Goal: Task Accomplishment & Management: Manage account settings

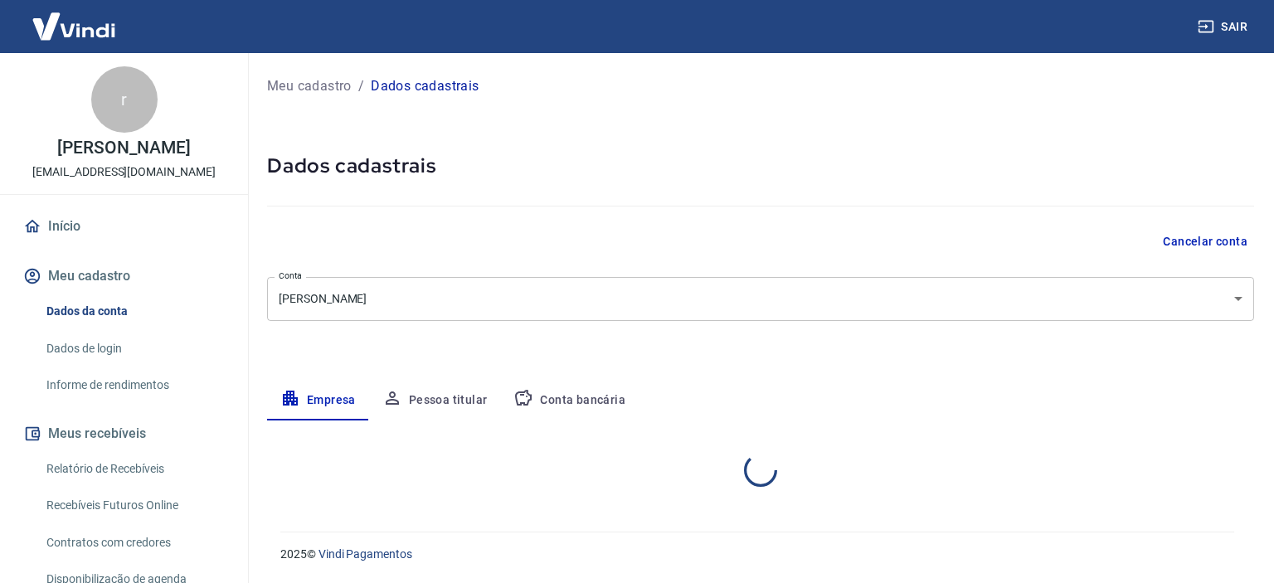
select select "BA"
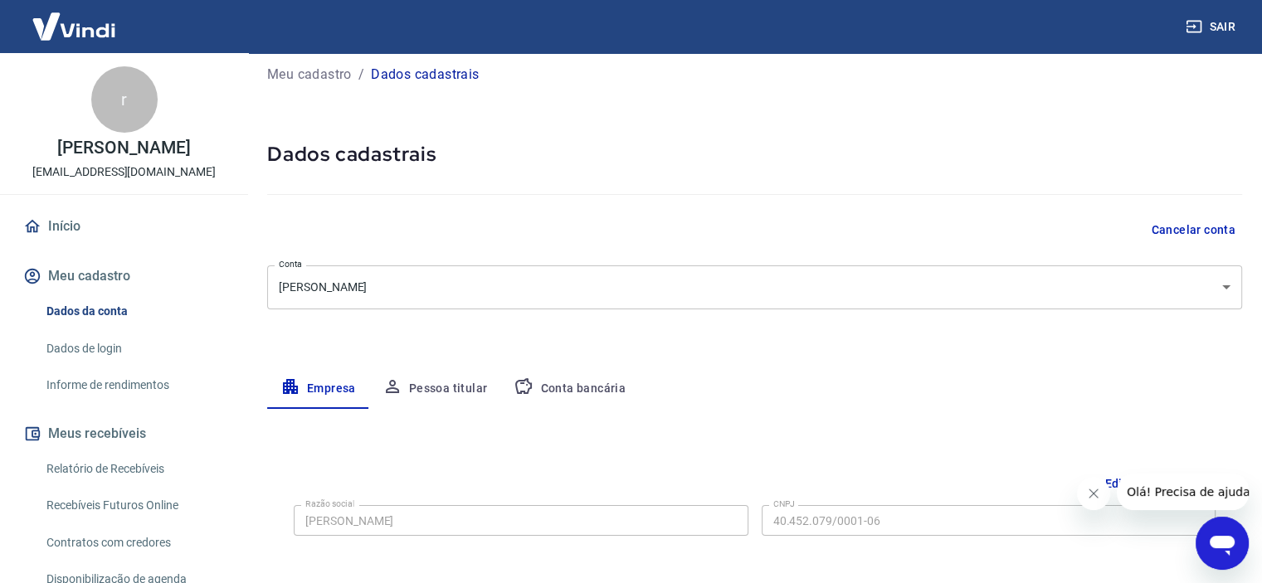
scroll to position [83, 0]
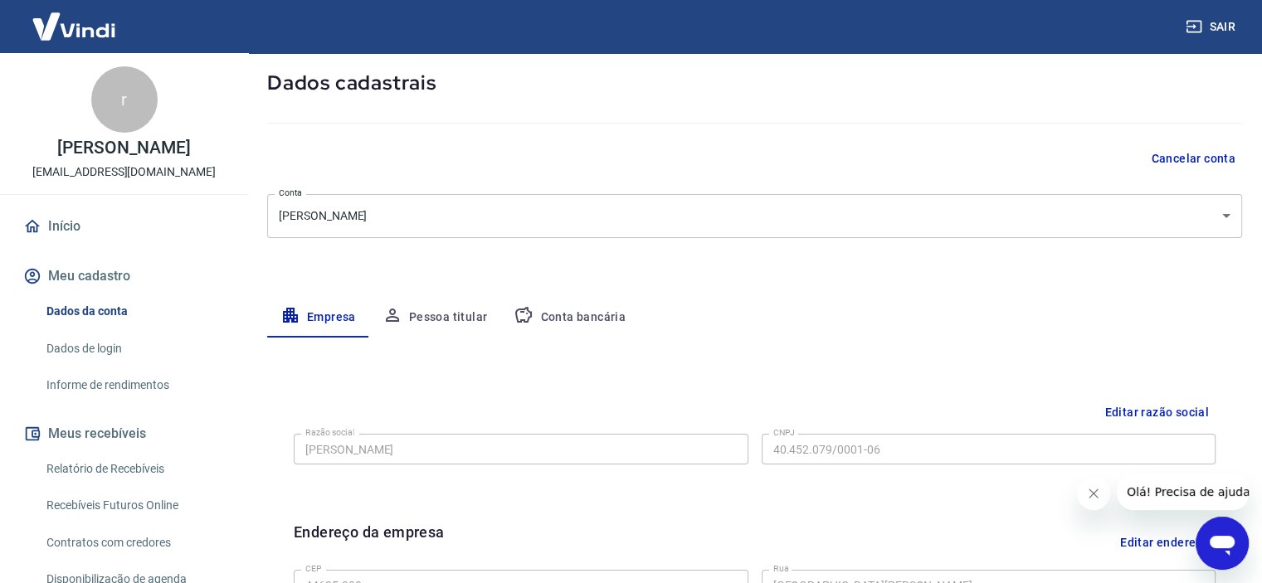
click at [557, 321] on button "Conta bancária" at bounding box center [569, 318] width 139 height 40
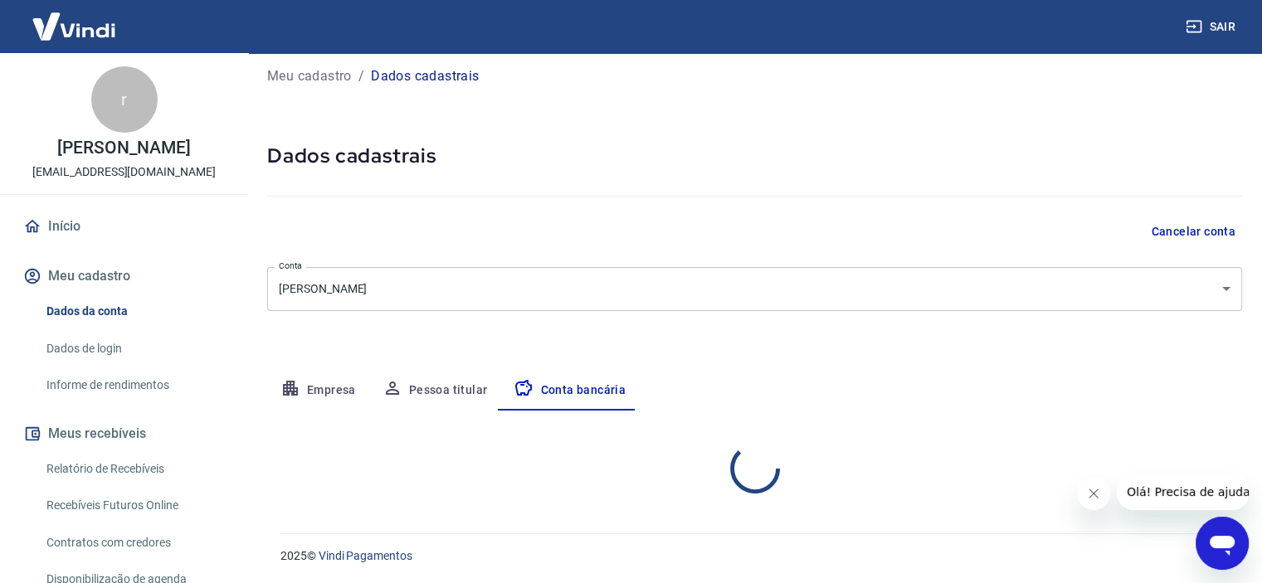
select select "1"
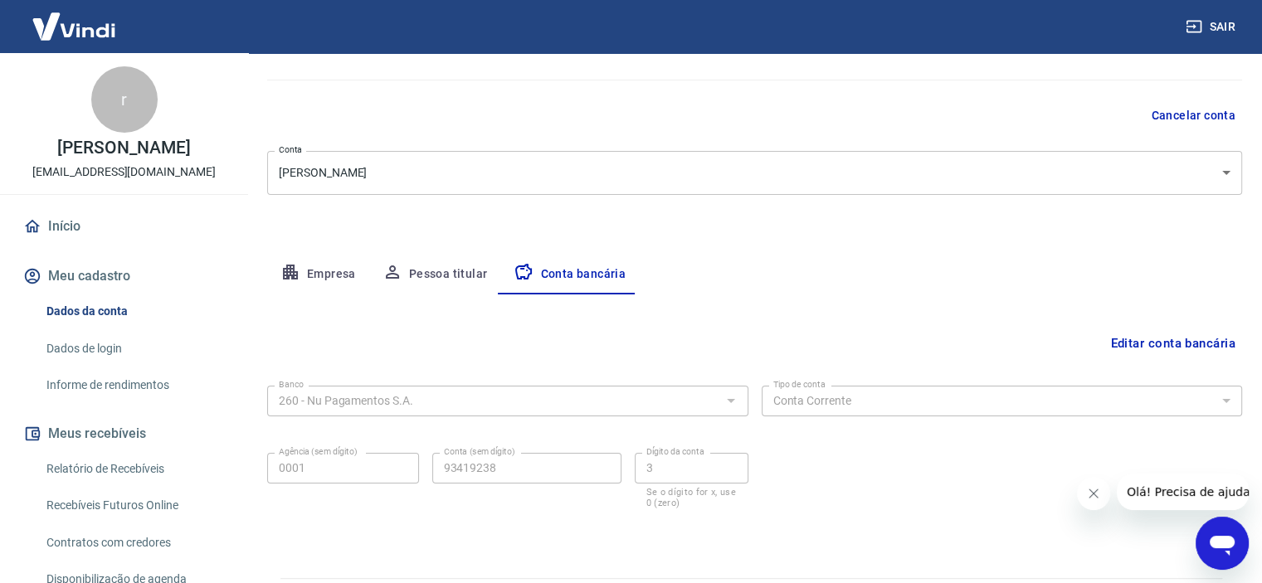
scroll to position [166, 0]
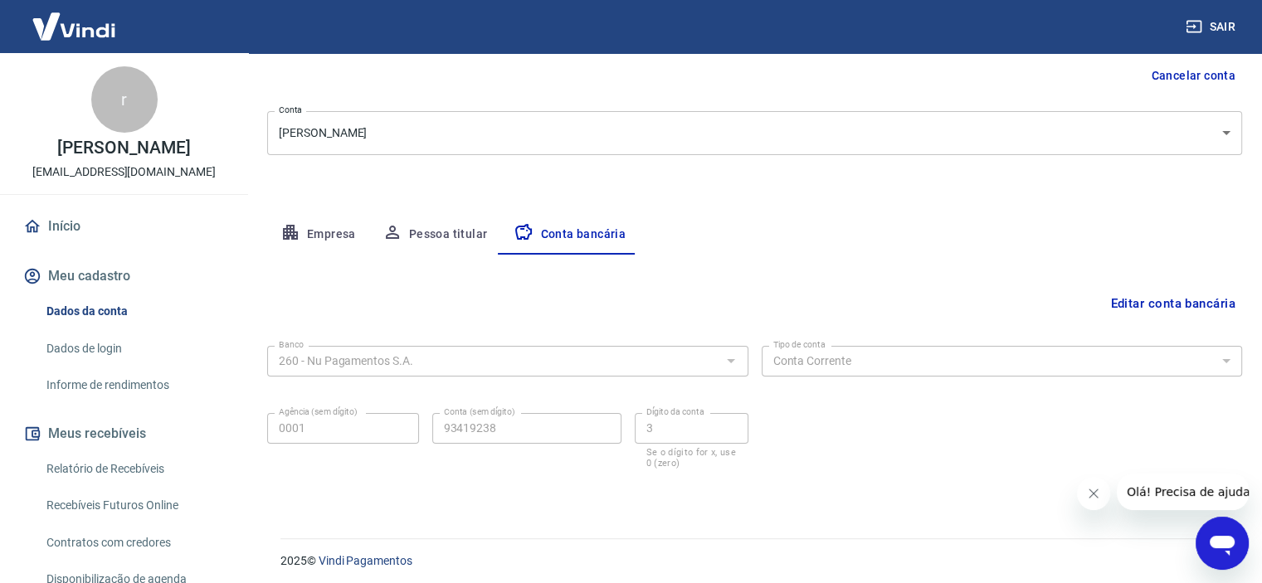
click at [1141, 303] on button "Editar conta bancária" at bounding box center [1172, 304] width 139 height 32
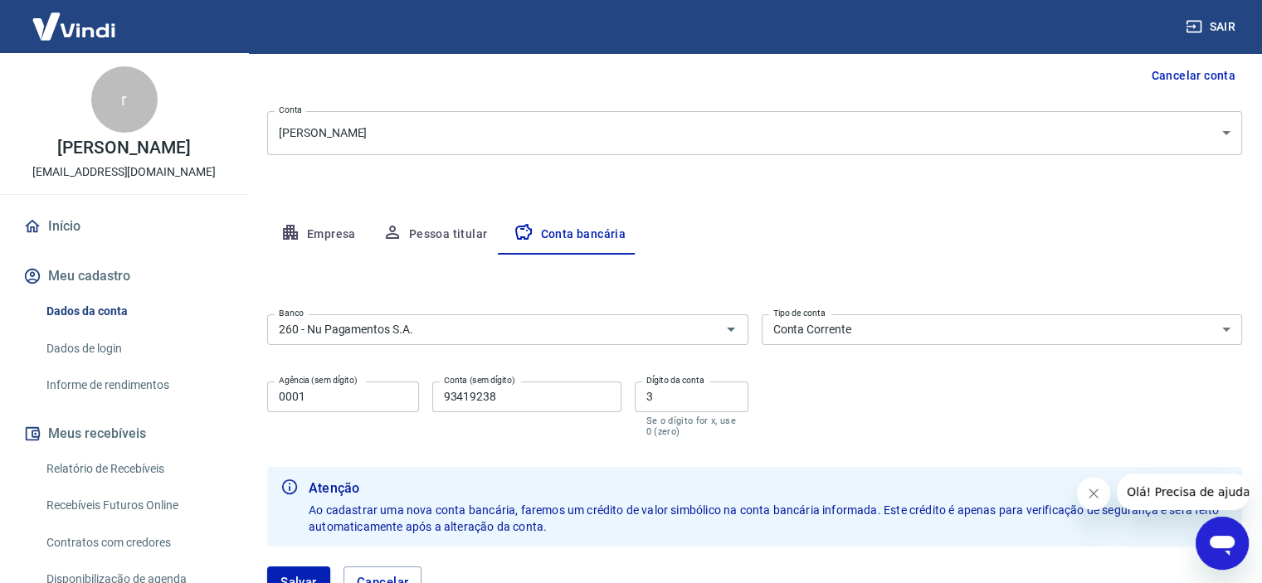
scroll to position [249, 0]
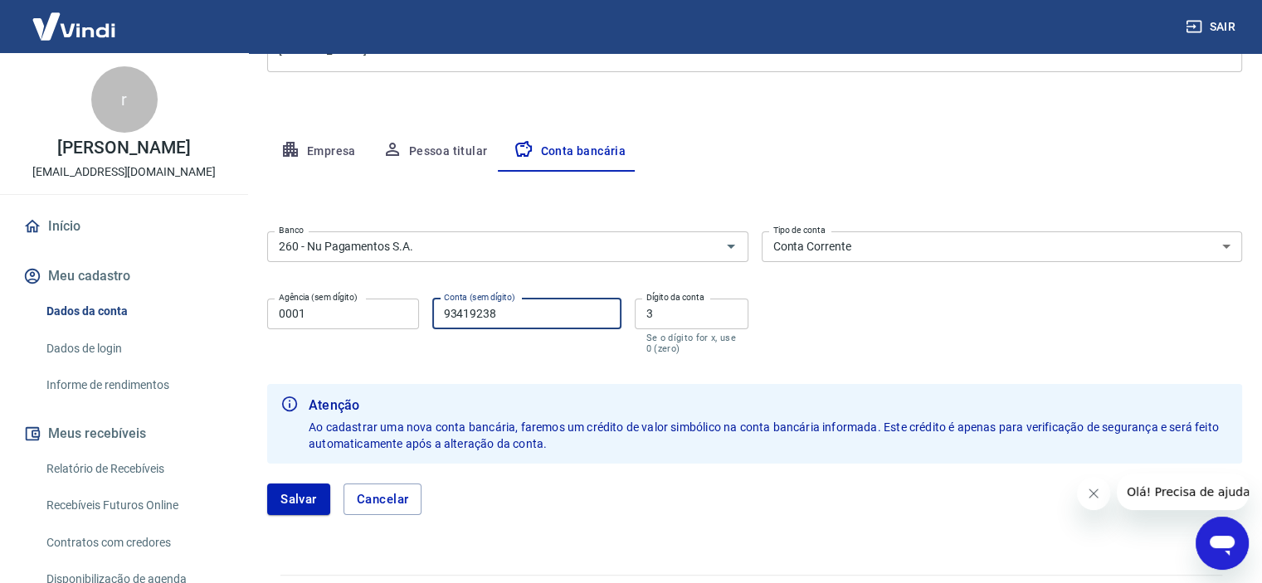
drag, startPoint x: 534, startPoint y: 323, endPoint x: 410, endPoint y: 335, distance: 125.1
click at [410, 335] on div "Agência (sem dígito) 0001 Agência (sem dígito) Conta (sem dígito) 93419238 Cont…" at bounding box center [507, 325] width 481 height 66
drag, startPoint x: 488, startPoint y: 331, endPoint x: 488, endPoint y: 363, distance: 31.5
click at [488, 339] on div "Conta (sem dígito) Conta (sem dígito)" at bounding box center [526, 327] width 189 height 56
click at [495, 363] on form "Banco 260 - Nu Pagamentos S.A. Banco Tipo de conta Conta Corrente Conta Poupanç…" at bounding box center [754, 380] width 975 height 310
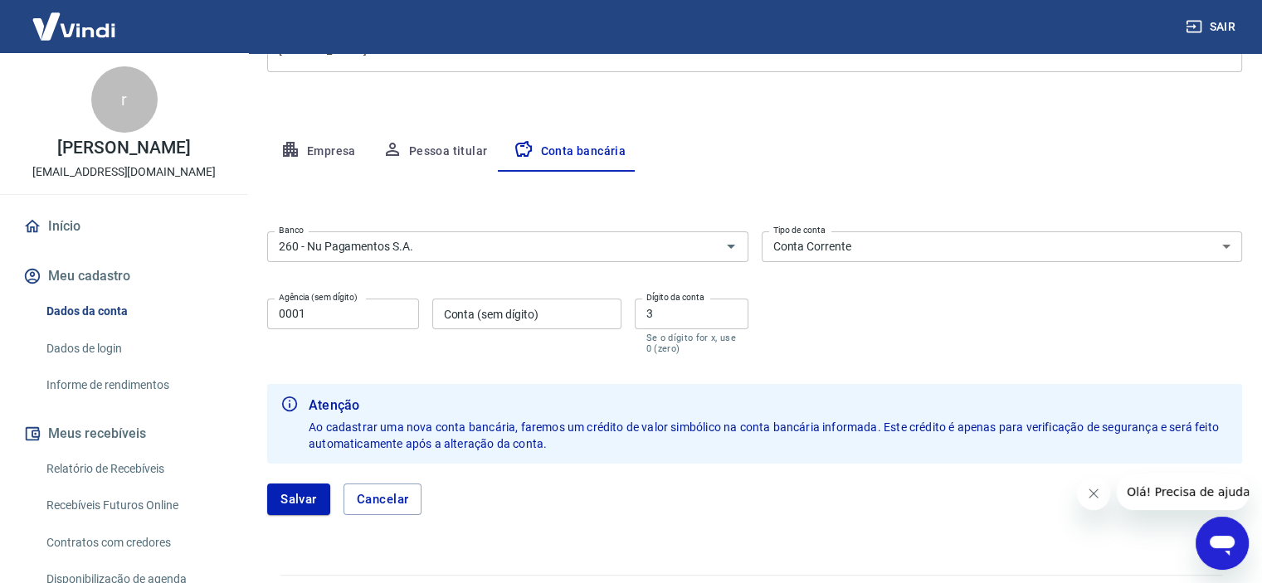
click at [541, 309] on input "Conta (sem dígito)" at bounding box center [526, 314] width 189 height 31
type input "37135133"
drag, startPoint x: 684, startPoint y: 322, endPoint x: 618, endPoint y: 315, distance: 65.9
click at [620, 316] on div "Agência (sem dígito) 0001 Agência (sem dígito) Conta (sem dígito) 37135133 Cont…" at bounding box center [507, 325] width 481 height 66
click at [786, 325] on div "Banco 260 - Nu Pagamentos S.A. Banco Tipo de conta Conta Corrente Conta Poupanç…" at bounding box center [754, 291] width 975 height 133
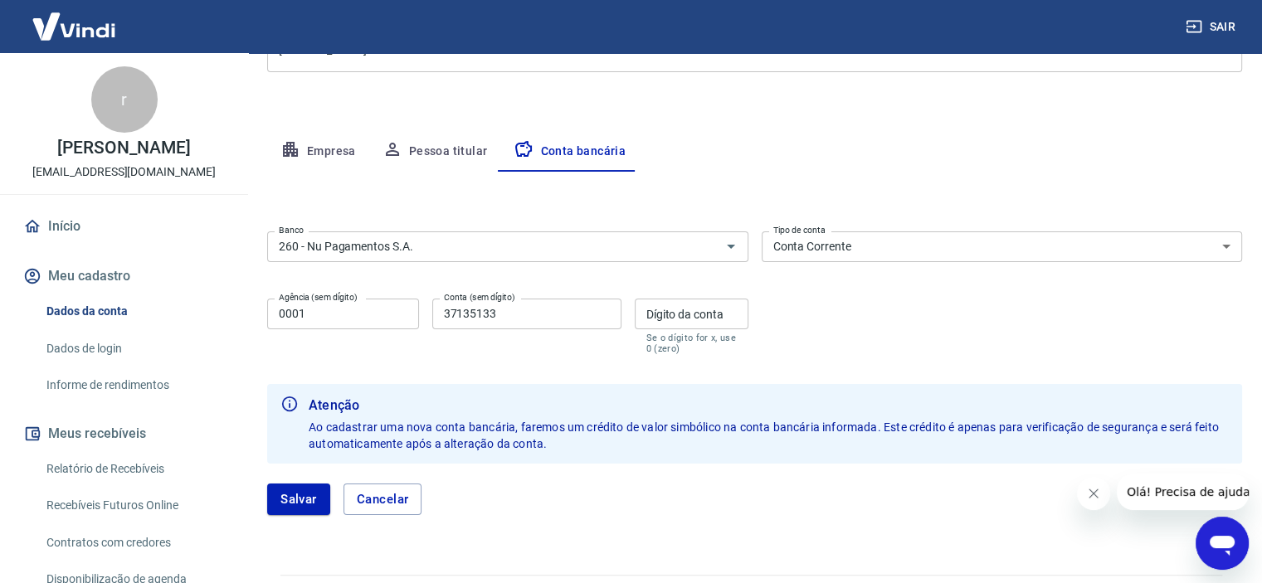
click at [707, 311] on input "Dígito da conta" at bounding box center [692, 314] width 114 height 31
type input "2"
click at [723, 240] on icon "Abrir" at bounding box center [731, 246] width 20 height 20
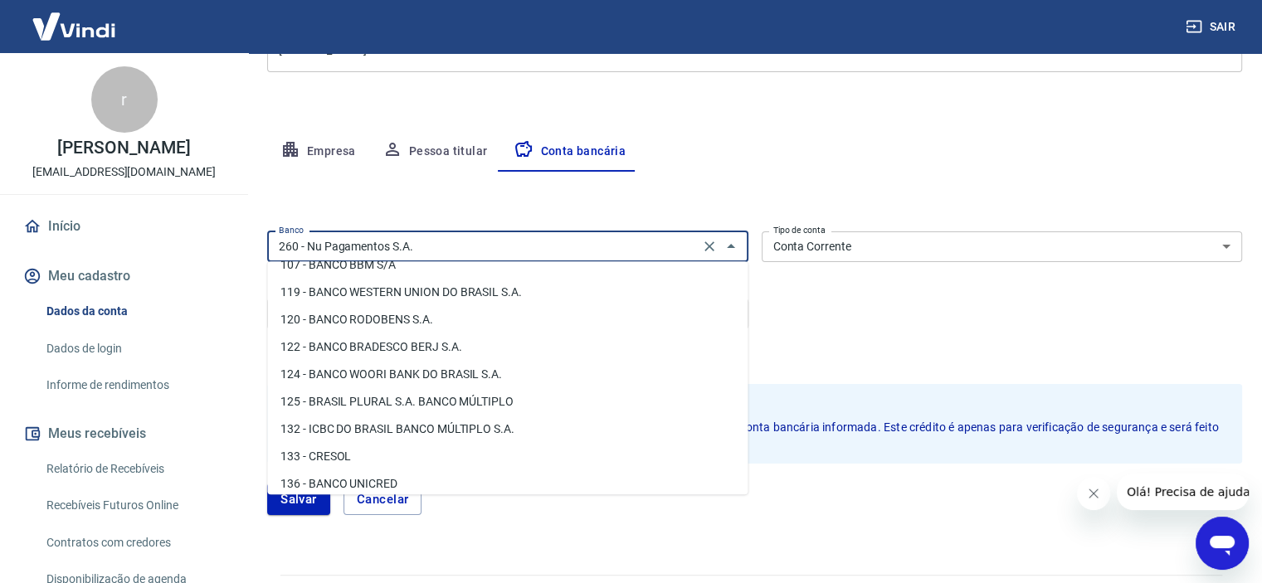
scroll to position [413, 0]
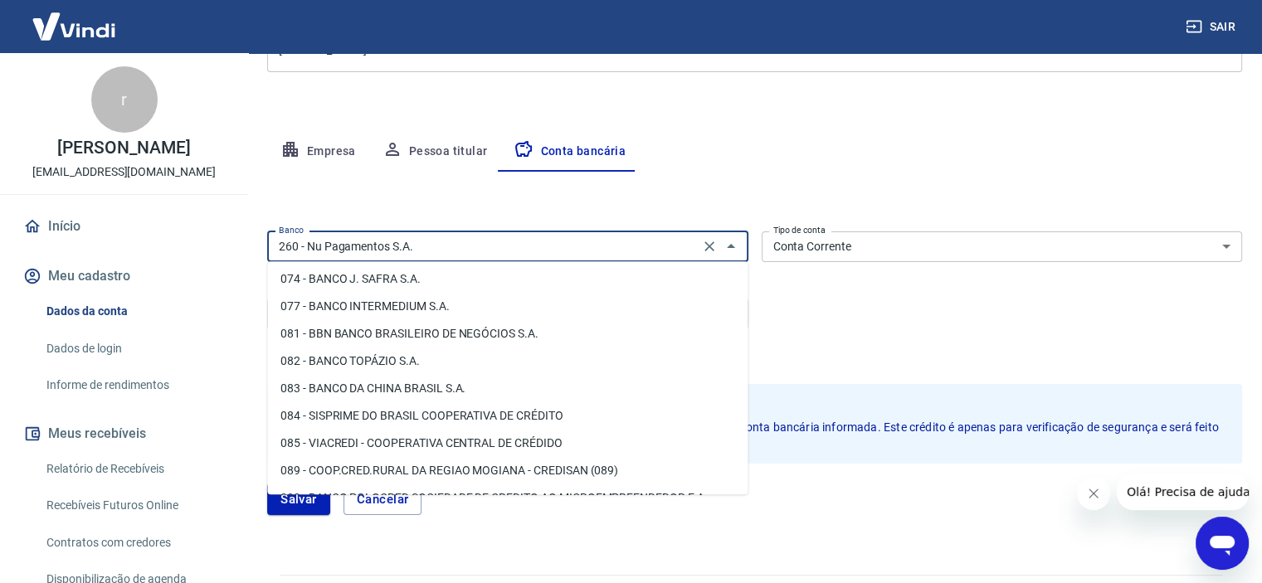
click at [347, 307] on li "077 - BANCO INTERMEDIUM S.A." at bounding box center [507, 306] width 480 height 27
type input "077 - BANCO INTERMEDIUM S.A."
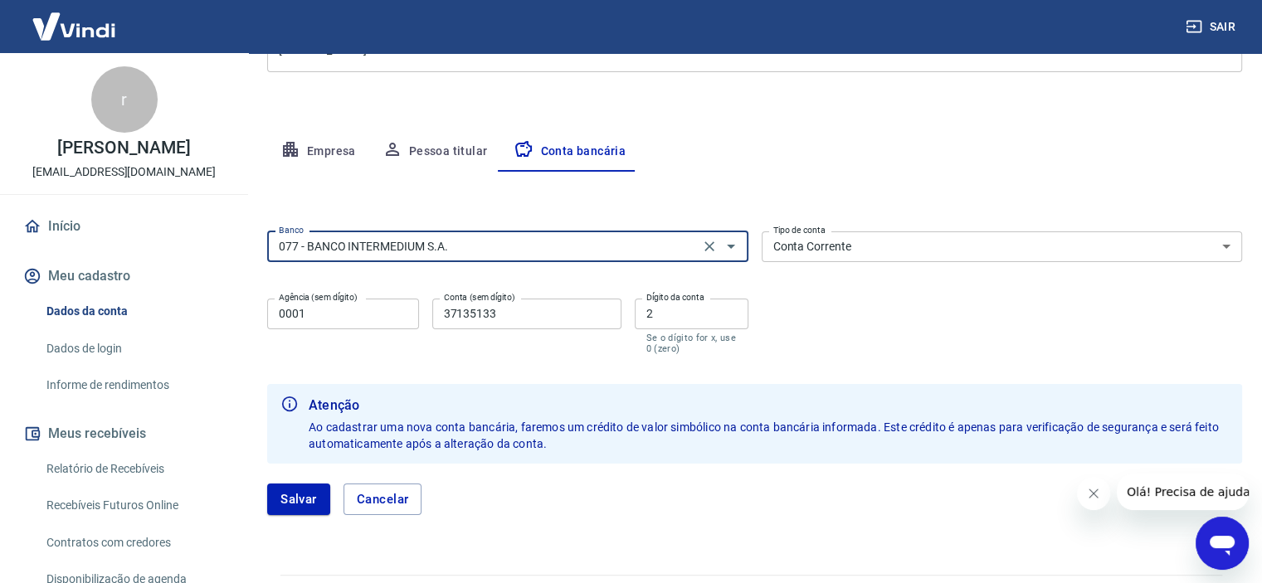
click at [868, 285] on div "Banco 077 - BANCO INTERMEDIUM S.A. Banco Tipo de conta Conta Corrente Conta Pou…" at bounding box center [754, 291] width 975 height 133
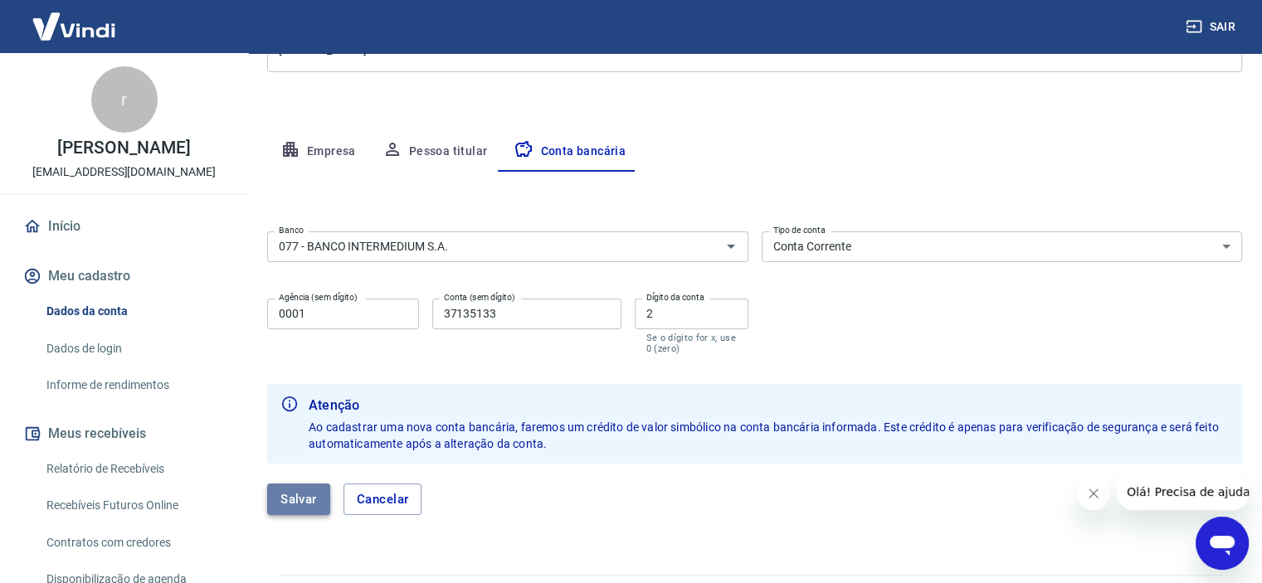
click at [300, 497] on button "Salvar" at bounding box center [298, 500] width 63 height 32
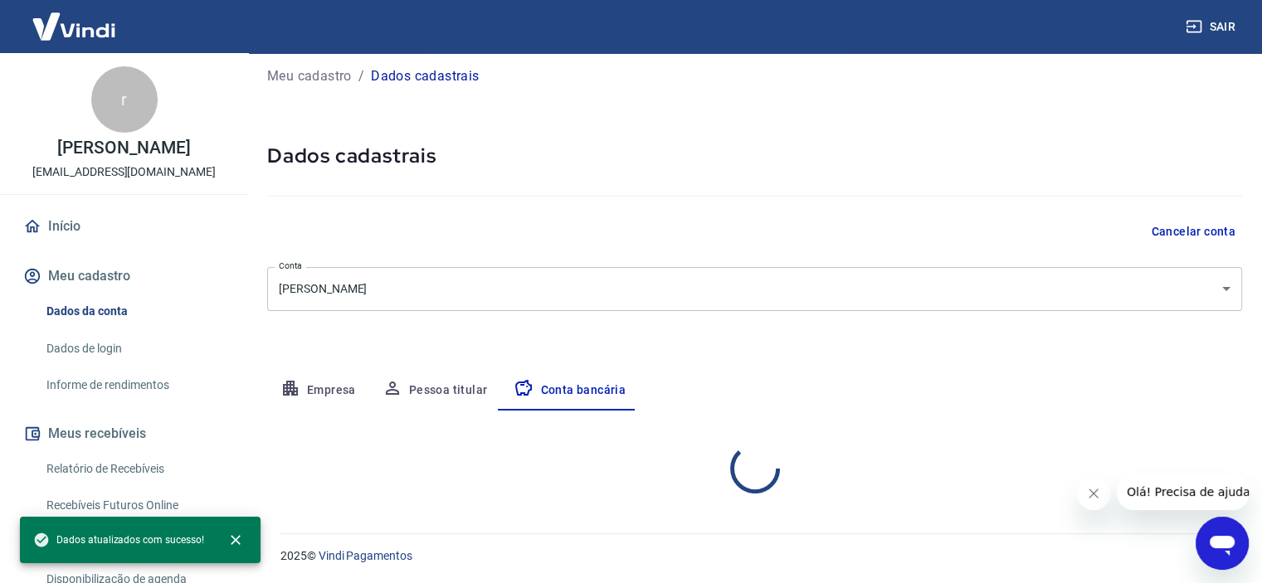
scroll to position [172, 0]
select select "1"
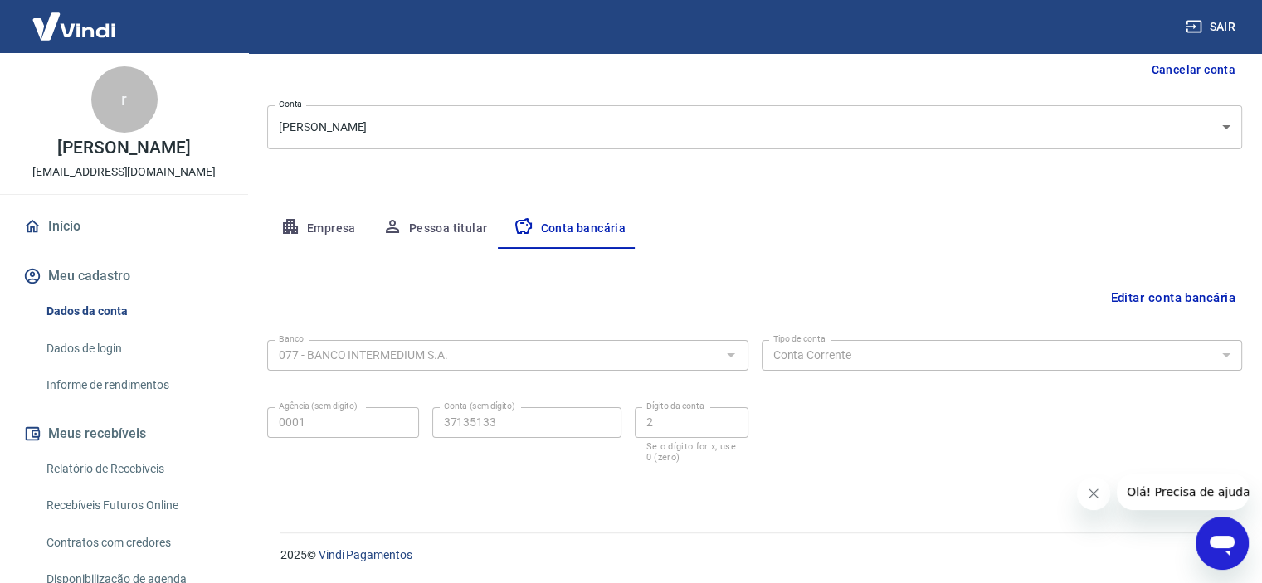
click at [90, 19] on img at bounding box center [74, 26] width 108 height 51
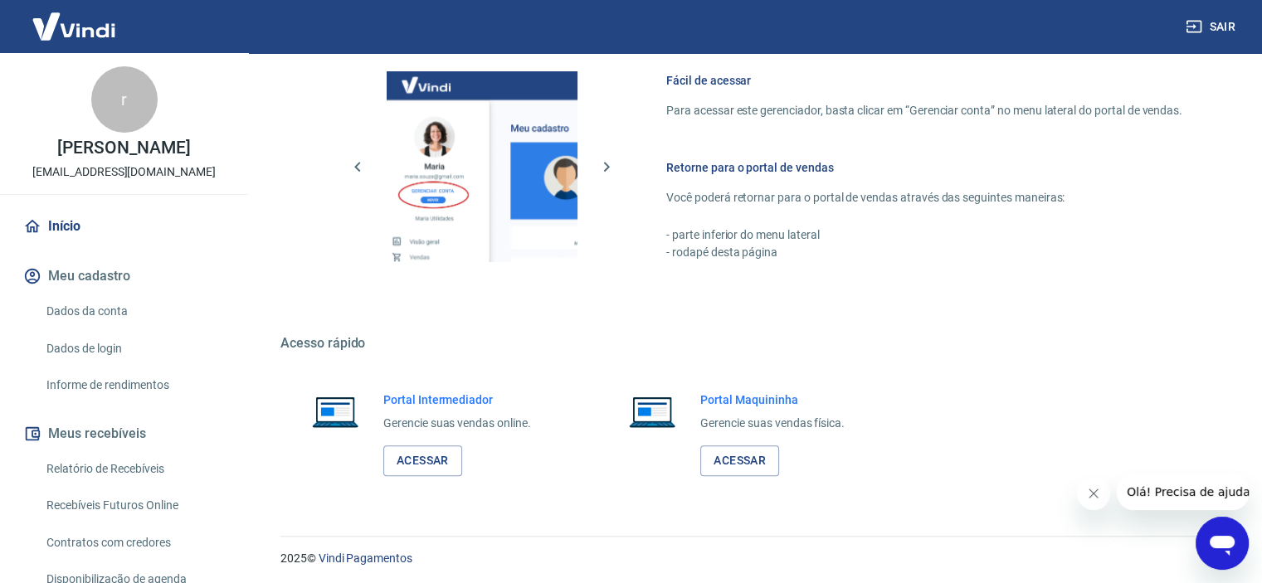
scroll to position [849, 0]
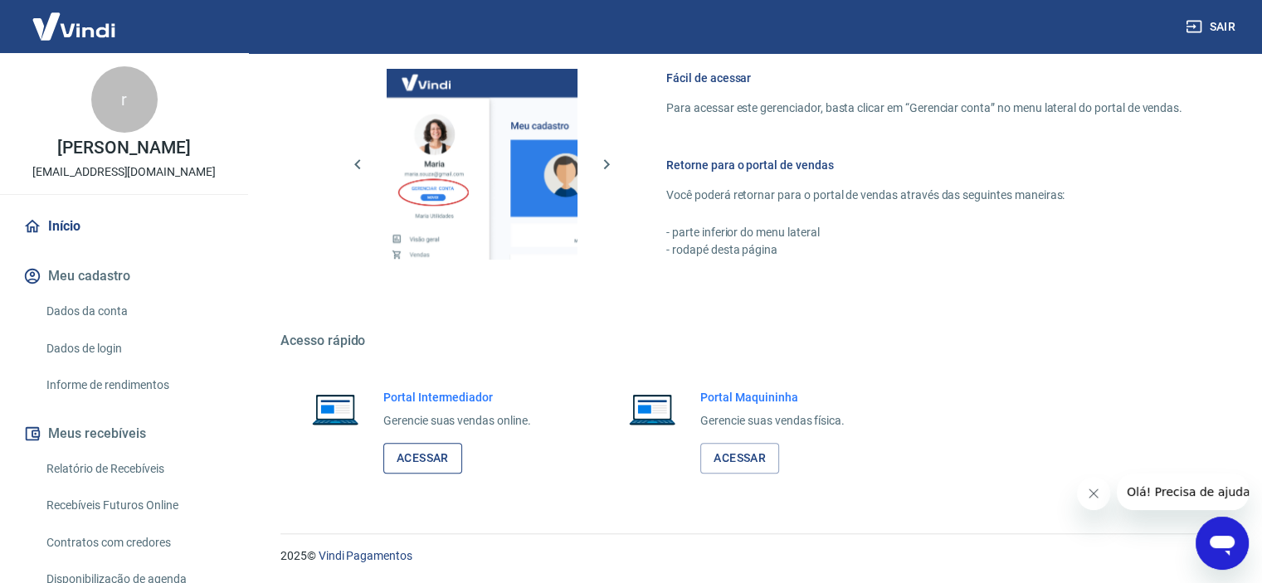
click at [438, 451] on link "Acessar" at bounding box center [422, 458] width 79 height 31
